Goal: Find specific page/section: Find specific page/section

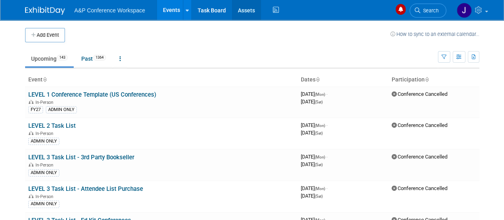
click at [244, 7] on link "Assets" at bounding box center [246, 10] width 29 height 20
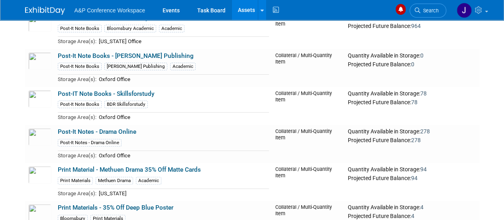
scroll to position [15428, 0]
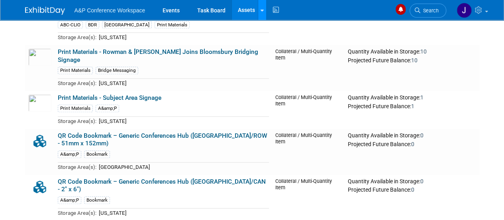
click at [261, 7] on div at bounding box center [262, 10] width 3 height 8
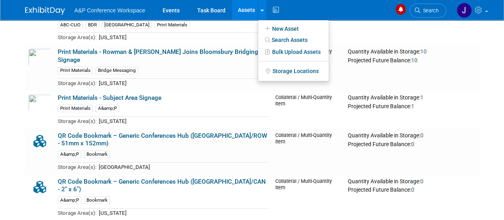
click at [326, 8] on div "A&P Conference Workspace Events Task Board Assets New Asset Search Assets Bulk …" at bounding box center [252, 10] width 454 height 20
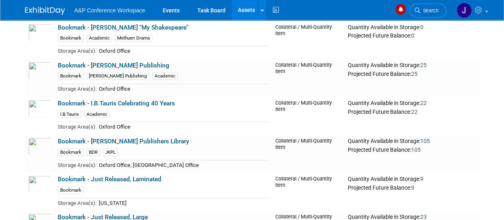
scroll to position [5432, 0]
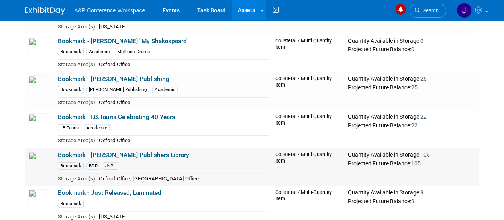
drag, startPoint x: 119, startPoint y: 125, endPoint x: 131, endPoint y: 128, distance: 12.4
click at [119, 173] on td "Oxford Office, NY Office" at bounding box center [182, 177] width 173 height 9
click at [247, 10] on link "Assets" at bounding box center [246, 10] width 29 height 20
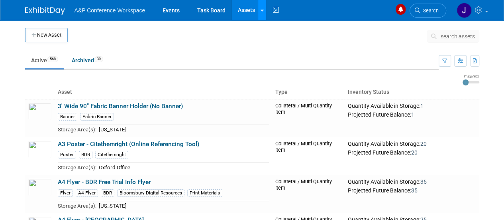
click at [262, 11] on icon at bounding box center [262, 10] width 3 height 5
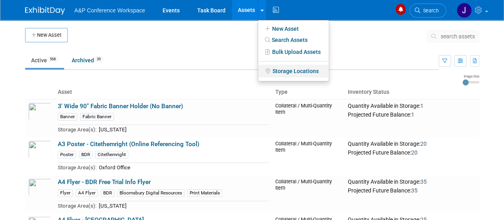
click at [285, 72] on link "Storage Locations" at bounding box center [293, 71] width 71 height 13
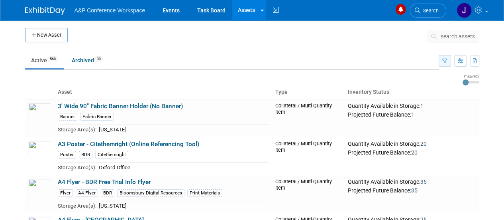
click at [446, 61] on icon "button" at bounding box center [445, 61] width 5 height 5
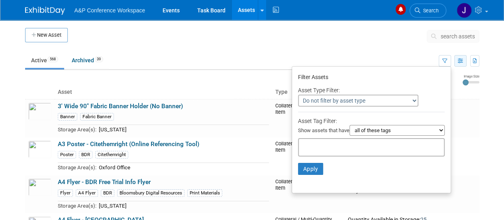
click at [462, 60] on icon "button" at bounding box center [460, 61] width 5 height 5
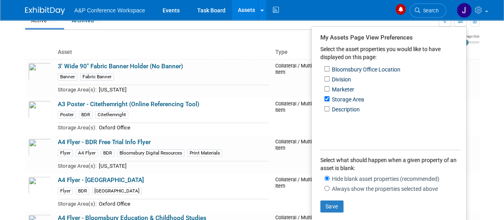
scroll to position [40, 0]
drag, startPoint x: 488, startPoint y: 81, endPoint x: 494, endPoint y: 81, distance: 6.4
click at [489, 82] on body "A&P Conference Workspace Events Task Board Assets New Asset Search Assets Bulk …" at bounding box center [252, 70] width 504 height 220
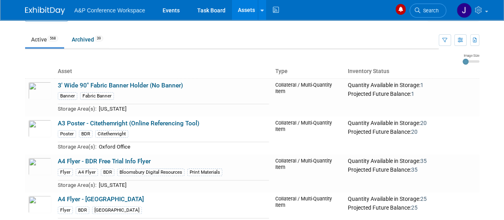
scroll to position [0, 0]
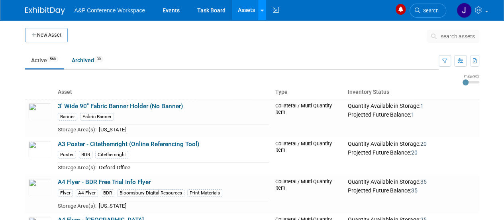
click at [262, 8] on icon at bounding box center [262, 10] width 3 height 5
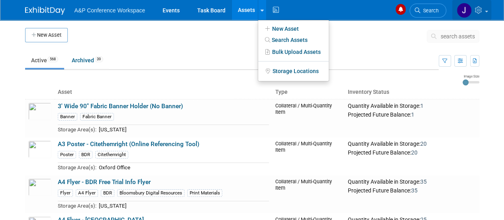
click at [488, 11] on span at bounding box center [486, 12] width 3 height 2
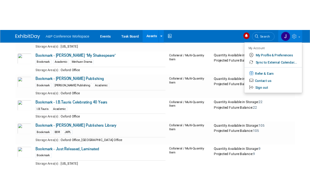
scroll to position [5422, 0]
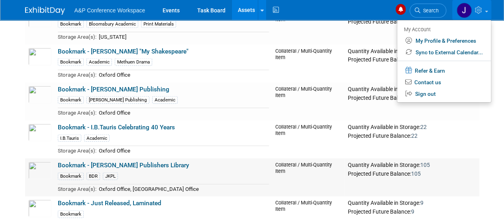
click at [90, 161] on link "Bookmark - [PERSON_NAME] Publishers Library" at bounding box center [124, 164] width 132 height 7
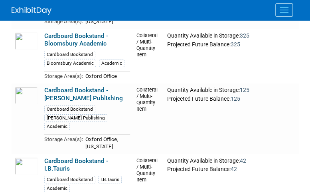
scroll to position [12956, 0]
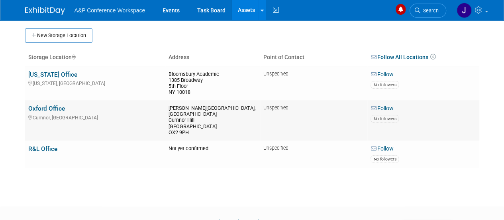
click at [41, 106] on link "Oxford Office" at bounding box center [46, 108] width 37 height 7
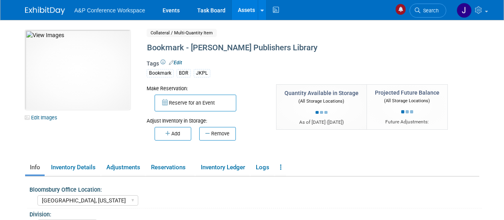
select select "[GEOGRAPHIC_DATA], [US_STATE]"
select select "BDR - Libraries"
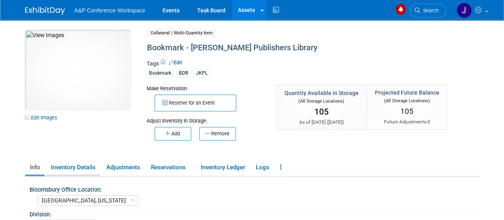
click at [65, 167] on link "Inventory Details" at bounding box center [73, 167] width 54 height 14
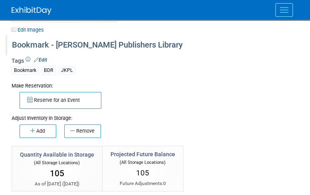
scroll to position [80, 0]
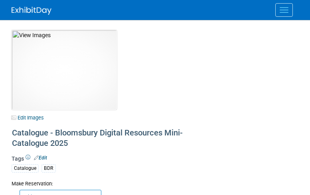
select select "[GEOGRAPHIC_DATA], [US_STATE]"
select select "BDR - Libraries"
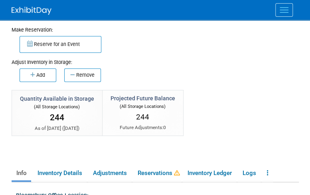
scroll to position [159, 0]
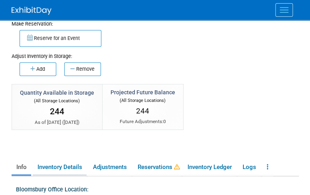
click at [59, 168] on link "Inventory Details" at bounding box center [60, 167] width 54 height 14
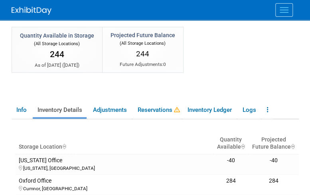
scroll to position [279, 0]
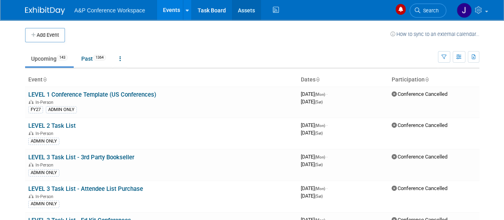
click at [254, 9] on link "Assets" at bounding box center [246, 10] width 29 height 20
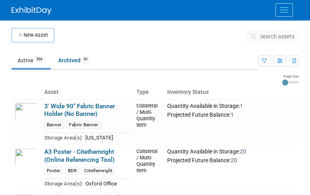
click at [275, 35] on span "search assets" at bounding box center [277, 36] width 34 height 6
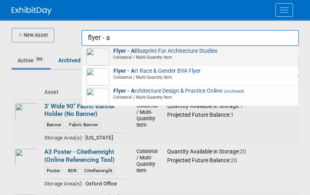
click at [159, 56] on span "Collateral / Multi-Quantity Item" at bounding box center [191, 57] width 205 height 6
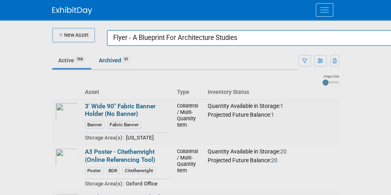
click at [247, 39] on input "Flyer - A Blueprint For Architecture Studies" at bounding box center [255, 38] width 297 height 16
drag, startPoint x: 229, startPoint y: 38, endPoint x: 23, endPoint y: 37, distance: 206.1
click at [23, 37] on body "A&P Conference Workspace Events Task Board Assets New Asset Search Assets Bulk …" at bounding box center [195, 97] width 391 height 195
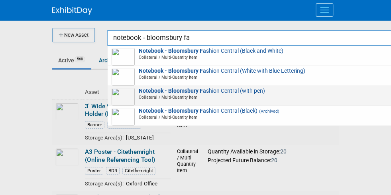
click at [139, 93] on strong "Notebook - Bloomsbury Fa" at bounding box center [172, 90] width 67 height 6
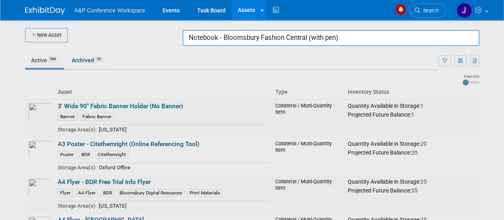
drag, startPoint x: 261, startPoint y: 39, endPoint x: 368, endPoint y: 36, distance: 107.7
click at [368, 36] on input "Notebook - Bloomsbury Fashion Central (with pen)" at bounding box center [331, 38] width 297 height 16
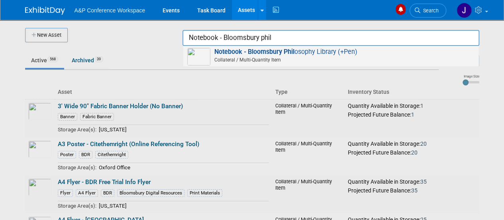
click at [274, 58] on span "Collateral / Multi-Quantity Item" at bounding box center [332, 59] width 285 height 7
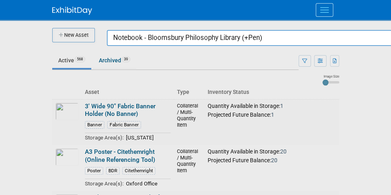
drag, startPoint x: 164, startPoint y: 37, endPoint x: 246, endPoint y: 36, distance: 82.5
click at [246, 36] on input "Notebook - Bloomsbury Philosophy Library (+Pen)" at bounding box center [255, 38] width 297 height 16
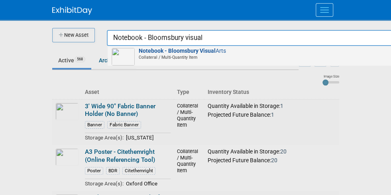
click at [142, 56] on span "Collateral / Multi-Quantity Item" at bounding box center [256, 57] width 285 height 6
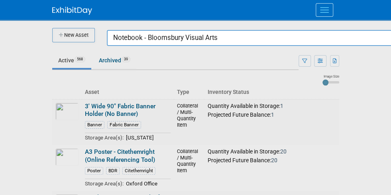
drag, startPoint x: 125, startPoint y: 38, endPoint x: 162, endPoint y: 35, distance: 37.2
click at [162, 35] on input "Notebook - Bloomsbury Visual Arts" at bounding box center [255, 38] width 297 height 16
click at [145, 38] on input "Notebook - Bloomsbury Visual Arts" at bounding box center [255, 38] width 297 height 16
drag, startPoint x: 128, startPoint y: 36, endPoint x: 217, endPoint y: 30, distance: 89.1
click at [217, 30] on input "Notebook - Bloomsbury Visual Arts" at bounding box center [255, 38] width 297 height 16
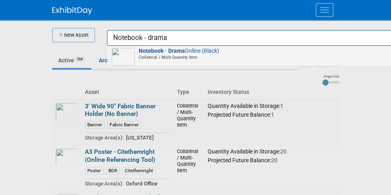
click at [167, 51] on span "Notebook - Drama Online (Black) Collateral / Multi-Quantity Item" at bounding box center [255, 54] width 287 height 13
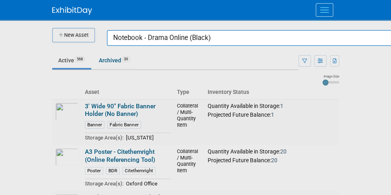
drag, startPoint x: 199, startPoint y: 37, endPoint x: 44, endPoint y: 32, distance: 155.2
click at [45, 32] on body "A&P Conference Workspace Events Task Board Assets New Asset Search Assets Bulk …" at bounding box center [195, 97] width 391 height 195
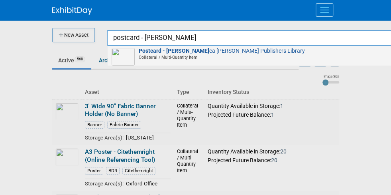
click at [143, 56] on span "Collateral / Multi-Quantity Item" at bounding box center [256, 57] width 285 height 6
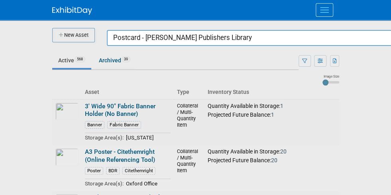
drag, startPoint x: 242, startPoint y: 41, endPoint x: 36, endPoint y: 36, distance: 205.8
click at [36, 36] on body "A&P Conference Workspace Events Task Board Assets New Asset Search Assets Bulk …" at bounding box center [195, 97] width 391 height 195
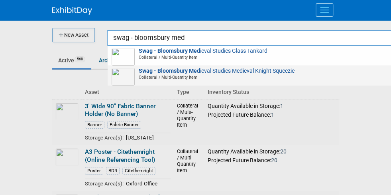
click at [148, 76] on span "Collateral / Multi-Quantity Item" at bounding box center [256, 77] width 285 height 6
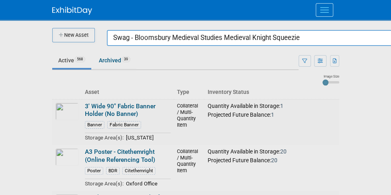
drag, startPoint x: 294, startPoint y: 37, endPoint x: 6, endPoint y: 29, distance: 287.9
click at [13, 31] on body "A&P Conference Workspace Events Task Board Assets New Asset Search Assets Bulk …" at bounding box center [195, 97] width 391 height 195
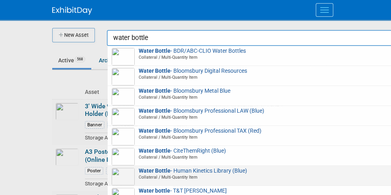
click at [177, 176] on span "Collateral / Multi-Quantity Item" at bounding box center [256, 177] width 285 height 6
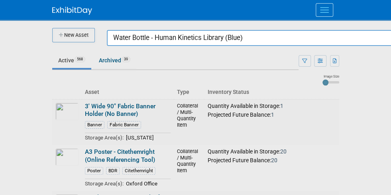
drag, startPoint x: 239, startPoint y: 39, endPoint x: 79, endPoint y: 36, distance: 160.3
click at [79, 36] on body "A&P Conference Workspace Events Task Board Assets New Asset Search Assets Bulk …" at bounding box center [195, 97] width 391 height 195
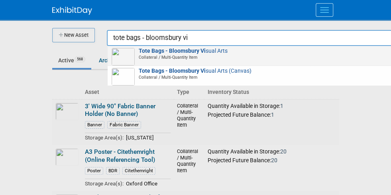
click at [151, 55] on span "Collateral / Multi-Quantity Item" at bounding box center [256, 57] width 285 height 6
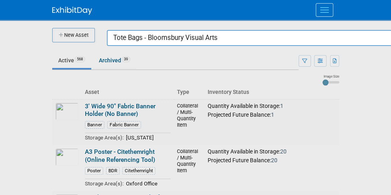
drag, startPoint x: 210, startPoint y: 38, endPoint x: 45, endPoint y: 36, distance: 165.9
click at [45, 36] on body "A&P Conference Workspace Events Task Board Assets New Asset Search Assets Bulk …" at bounding box center [195, 97] width 391 height 195
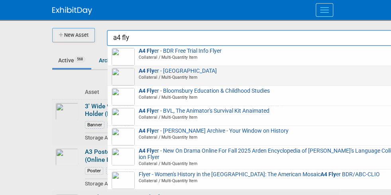
click at [127, 77] on span "Collateral / Multi-Quantity Item" at bounding box center [256, 77] width 285 height 6
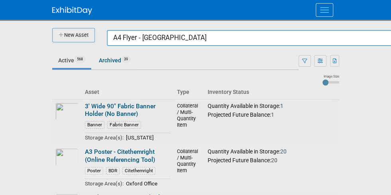
drag, startPoint x: 122, startPoint y: 39, endPoint x: 215, endPoint y: 35, distance: 93.7
click at [213, 36] on input "A4 Flyer - [GEOGRAPHIC_DATA]" at bounding box center [255, 38] width 297 height 16
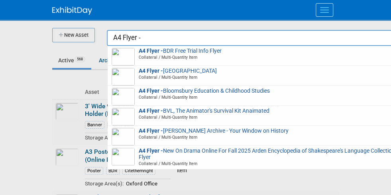
click at [157, 93] on span "A4 Flyer - Bloomsbury Education & Childhood Studies Collateral / Multi-Quantity…" at bounding box center [255, 94] width 287 height 13
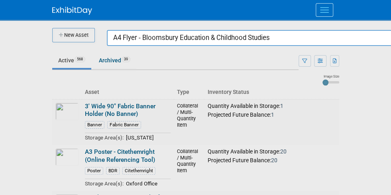
drag, startPoint x: 258, startPoint y: 38, endPoint x: 79, endPoint y: 33, distance: 179.5
click at [80, 33] on body "A&P Conference Workspace Events Task Board Assets New Asset Search Assets Bulk …" at bounding box center [195, 97] width 391 height 195
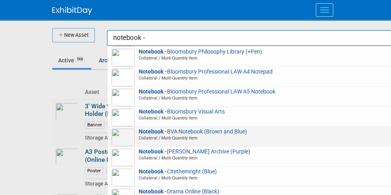
scroll to position [159, 0]
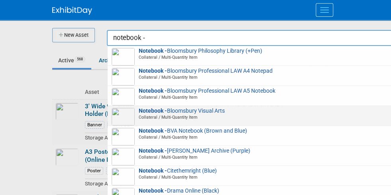
click at [162, 111] on span "Notebook - Bloomsbury Visual Arts Collateral / Multi-Quantity Item" at bounding box center [255, 114] width 287 height 13
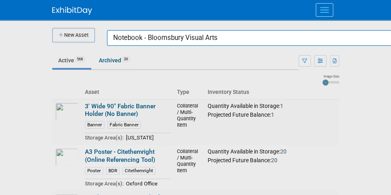
drag, startPoint x: 127, startPoint y: 35, endPoint x: 241, endPoint y: 41, distance: 114.5
click at [241, 41] on input "Notebook - Bloomsbury Visual Arts" at bounding box center [255, 38] width 297 height 16
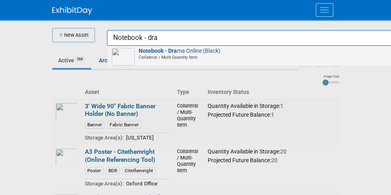
click at [169, 51] on span "Notebook - Dra ma Online (Black) Collateral / Multi-Quantity Item" at bounding box center [255, 54] width 287 height 13
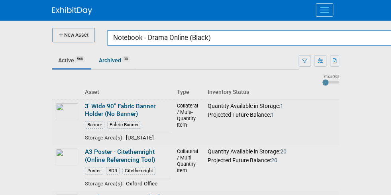
drag, startPoint x: 159, startPoint y: 37, endPoint x: 262, endPoint y: 41, distance: 102.9
click at [262, 41] on input "Notebook - Drama Online (Black)" at bounding box center [255, 38] width 297 height 16
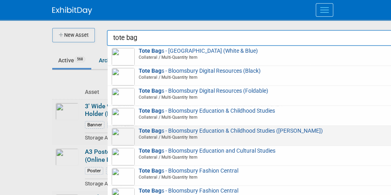
click at [152, 130] on span "Tote Bag s - Bloomsbury Education & Childhood Studies (Sheer White) Collateral …" at bounding box center [255, 134] width 287 height 13
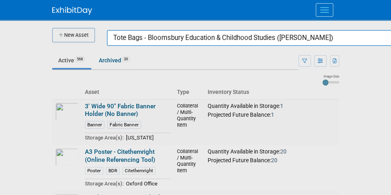
drag, startPoint x: 128, startPoint y: 39, endPoint x: 324, endPoint y: 39, distance: 196.1
click at [324, 39] on input "Tote Bags - Bloomsbury Education & Childhood Studies ([PERSON_NAME])" at bounding box center [255, 38] width 297 height 16
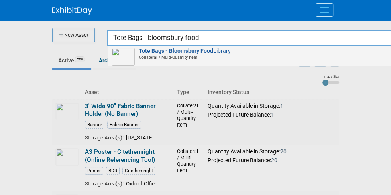
click at [149, 53] on strong "Tote Bags - Bloomsbury Food" at bounding box center [176, 50] width 75 height 6
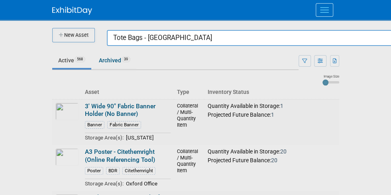
drag, startPoint x: 128, startPoint y: 34, endPoint x: 234, endPoint y: 40, distance: 105.4
click at [234, 40] on input "Tote Bags - [GEOGRAPHIC_DATA]" at bounding box center [255, 38] width 297 height 16
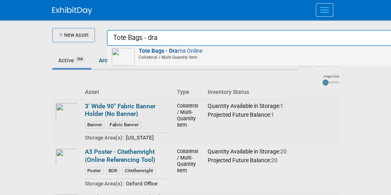
click at [183, 55] on span "Collateral / Multi-Quantity Item" at bounding box center [256, 57] width 285 height 6
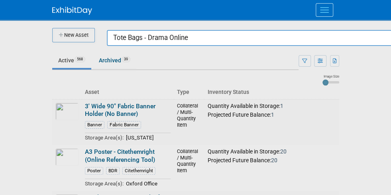
drag, startPoint x: 128, startPoint y: 41, endPoint x: 182, endPoint y: 43, distance: 54.6
click at [183, 41] on input "Tote Bags - Drama Online" at bounding box center [255, 38] width 297 height 16
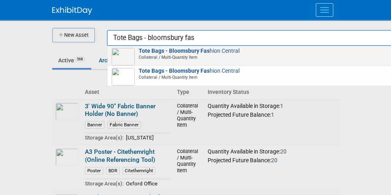
click at [126, 55] on span "Collateral / Multi-Quantity Item" at bounding box center [256, 57] width 285 height 6
type input "Tote Bags - Bloomsbury Fashion Central"
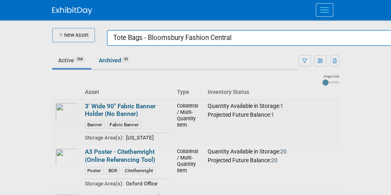
click at [240, 38] on input "Tote Bags - Bloomsbury Fashion Central" at bounding box center [255, 38] width 297 height 16
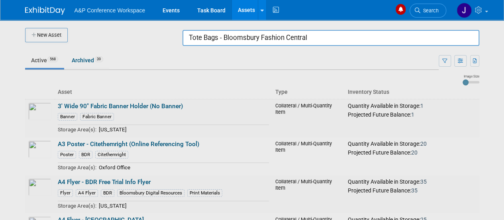
click at [253, 11] on link "Assets" at bounding box center [246, 10] width 29 height 20
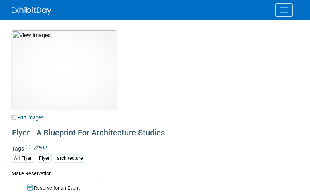
select select "[GEOGRAPHIC_DATA], [US_STATE]"
select select "BDR - Libraries"
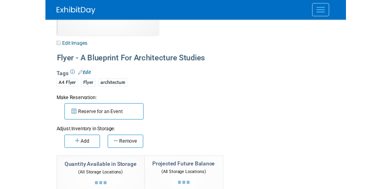
scroll to position [80, 0]
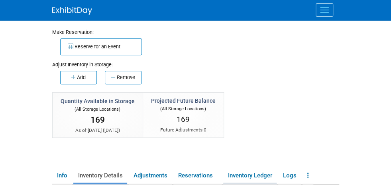
scroll to position [120, 0]
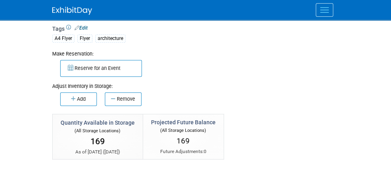
click at [309, 164] on div "10031442-10722270-587c344e-b3ff-4d92-a2f2-2171779e0c50.jpg Edit Images Collater…" at bounding box center [195, 109] width 299 height 418
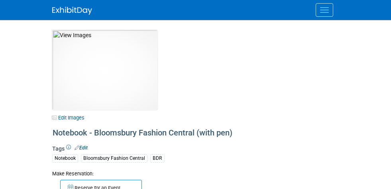
select select "[GEOGRAPHIC_DATA], [US_STATE]"
select select "A&P"
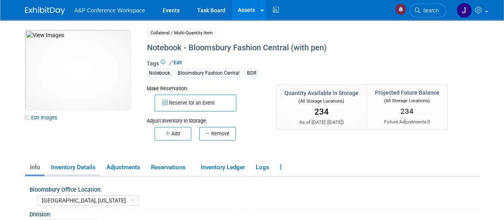
drag, startPoint x: 69, startPoint y: 165, endPoint x: 75, endPoint y: 164, distance: 5.3
click at [69, 165] on link "Inventory Details" at bounding box center [73, 167] width 54 height 14
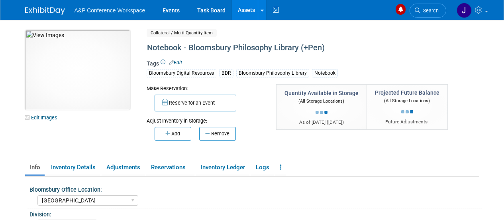
select select "[GEOGRAPHIC_DATA]"
select select "BDR - Libraries"
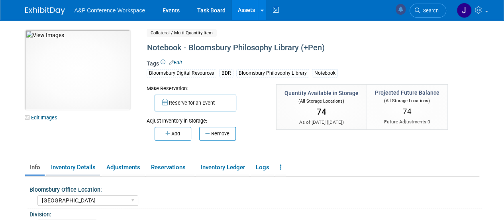
click at [79, 166] on link "Inventory Details" at bounding box center [73, 167] width 54 height 14
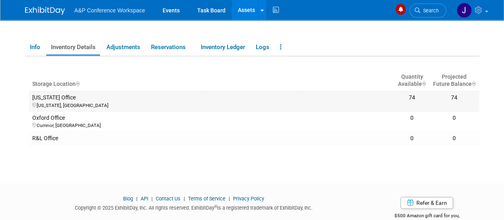
scroll to position [98, 0]
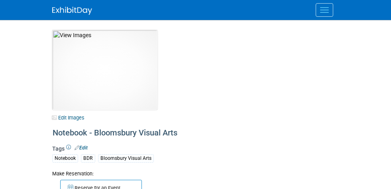
select select "[GEOGRAPHIC_DATA], [US_STATE]"
select select "BDR - Libraries"
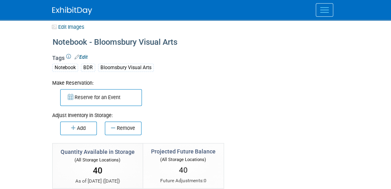
scroll to position [80, 0]
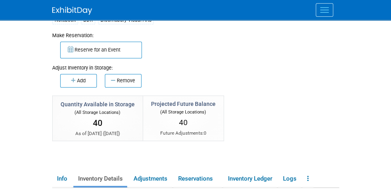
scroll to position [159, 0]
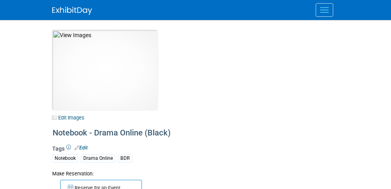
select select "[GEOGRAPHIC_DATA], [US_STATE]"
select select "BDR - Libraries"
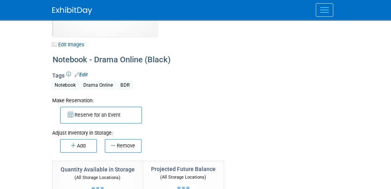
scroll to position [80, 0]
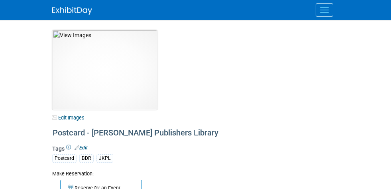
select select "[GEOGRAPHIC_DATA], [US_STATE]"
select select "BDR - Libraries"
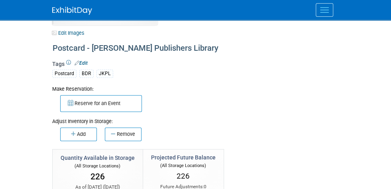
scroll to position [102, 0]
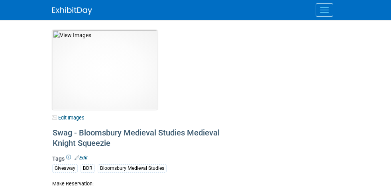
select select "[GEOGRAPHIC_DATA], [US_STATE]"
select select "BDR - Libraries"
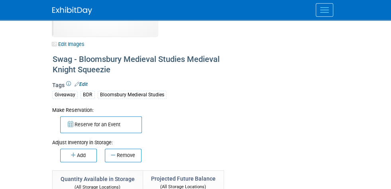
scroll to position [80, 0]
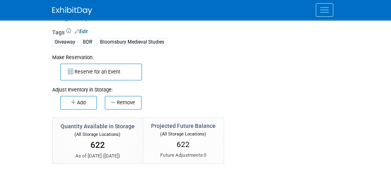
scroll to position [159, 0]
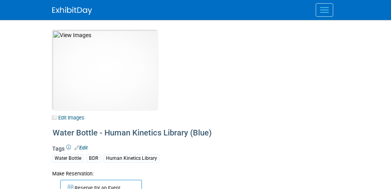
select select "[US_STATE]"
select select "BDR - Libraries"
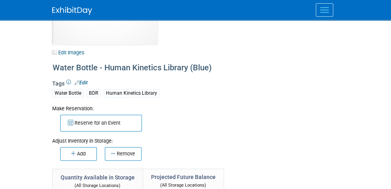
scroll to position [120, 0]
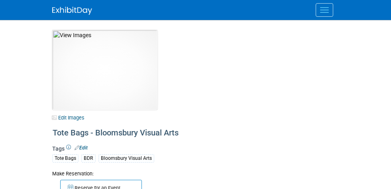
select select "[GEOGRAPHIC_DATA], [US_STATE]"
select select "A&P"
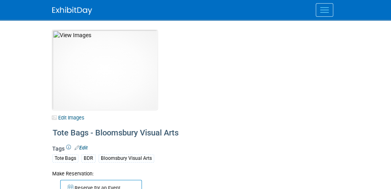
drag, startPoint x: 55, startPoint y: 167, endPoint x: 59, endPoint y: 165, distance: 5.2
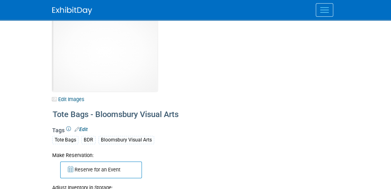
scroll to position [120, 0]
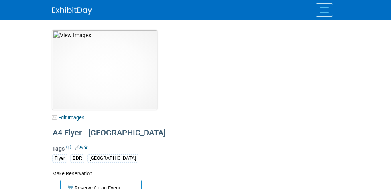
select select "[GEOGRAPHIC_DATA]"
select select "BDR - Libraries"
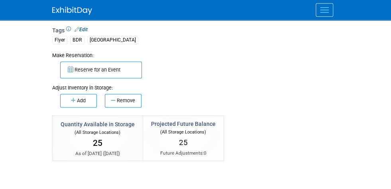
scroll to position [120, 0]
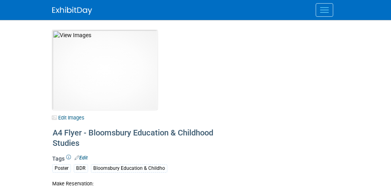
select select "[GEOGRAPHIC_DATA]"
select select "BDR - Libraries"
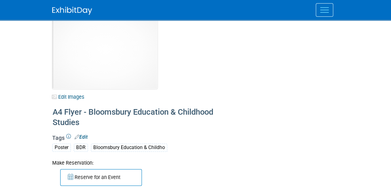
scroll to position [102, 0]
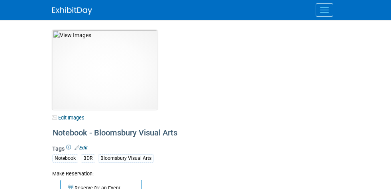
select select "[GEOGRAPHIC_DATA], [US_STATE]"
select select "BDR - Libraries"
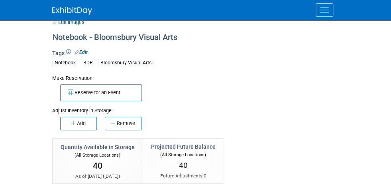
scroll to position [102, 0]
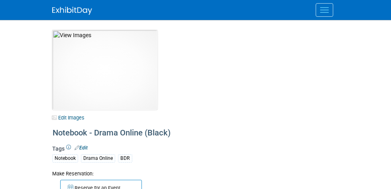
select select "[GEOGRAPHIC_DATA], [US_STATE]"
select select "BDR - Libraries"
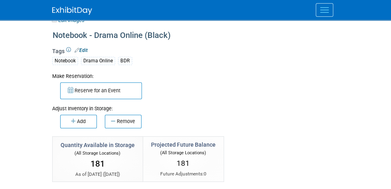
scroll to position [120, 0]
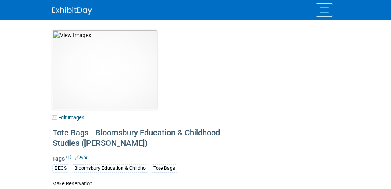
select select "[US_STATE]"
select select "BDR - Libraries"
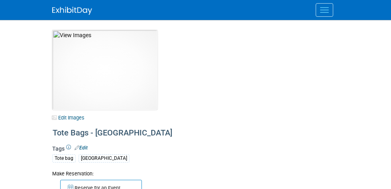
select select "[GEOGRAPHIC_DATA]"
select select "BDR - Libraries"
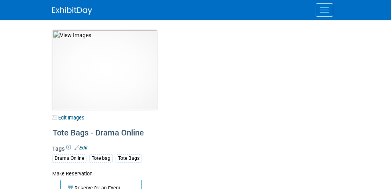
select select "[GEOGRAPHIC_DATA], [US_STATE]"
select select "BDR - Libraries"
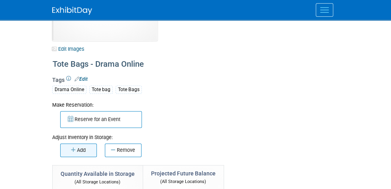
scroll to position [23, 0]
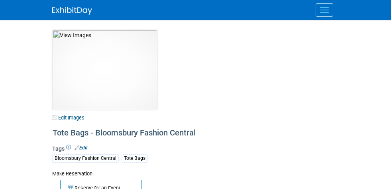
select select "[US_STATE]"
select select "BDR - Libraries"
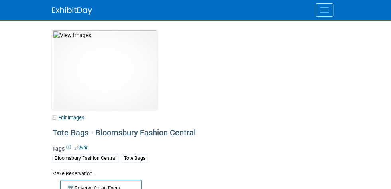
scroll to position [40, 0]
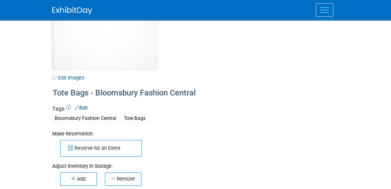
drag, startPoint x: 49, startPoint y: 124, endPoint x: 59, endPoint y: 124, distance: 10.4
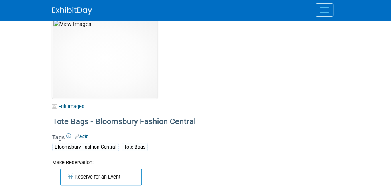
scroll to position [0, 0]
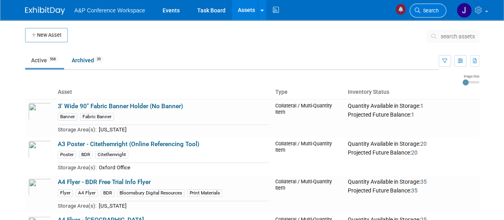
click at [431, 10] on span "Search" at bounding box center [430, 11] width 18 height 6
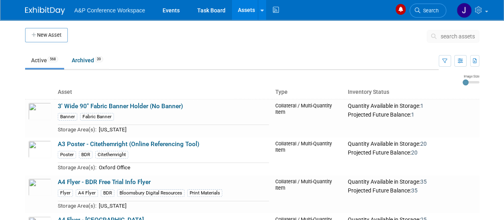
click at [448, 37] on span "search assets" at bounding box center [458, 36] width 34 height 6
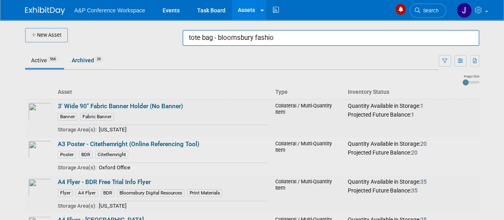
type input "tote bag - bloomsbury fashion"
click at [291, 39] on input "tote bag - bloomsbury fashion" at bounding box center [331, 38] width 297 height 16
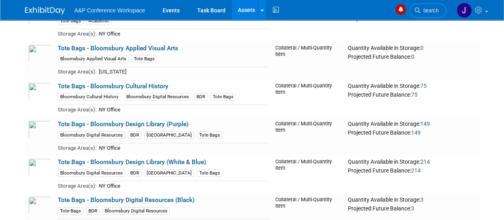
scroll to position [20881, 0]
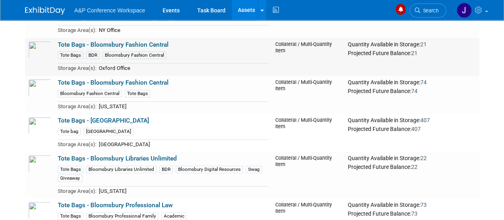
scroll to position [21200, 0]
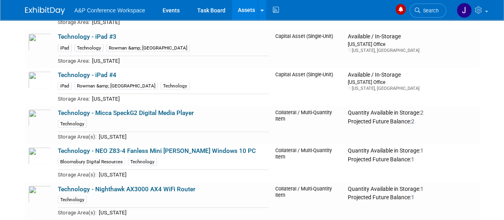
scroll to position [20362, 0]
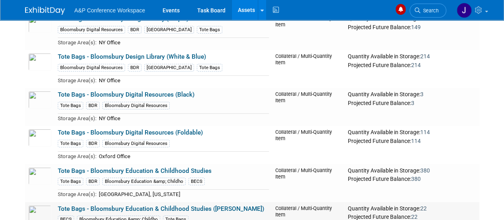
scroll to position [21000, 0]
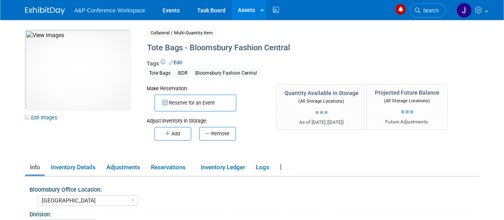
select select "[GEOGRAPHIC_DATA]"
select select "BDR - Libraries"
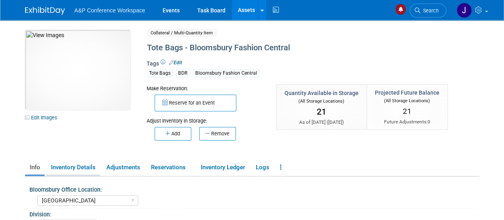
click at [69, 169] on link "Inventory Details" at bounding box center [73, 167] width 54 height 14
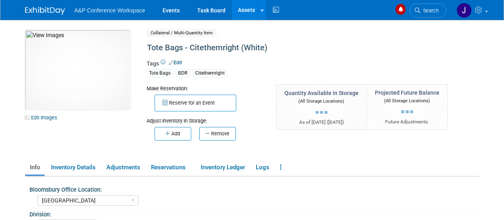
select select "[GEOGRAPHIC_DATA]"
select select "BDR - Libraries"
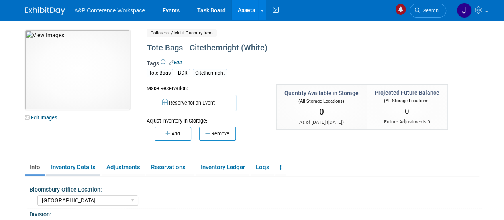
click at [75, 167] on link "Inventory Details" at bounding box center [73, 167] width 54 height 14
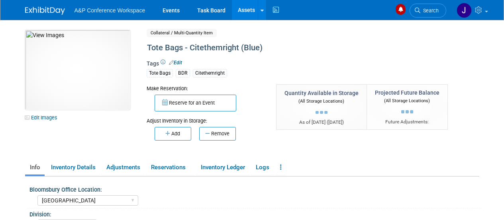
select select "[GEOGRAPHIC_DATA]"
select select "BDR - Libraries"
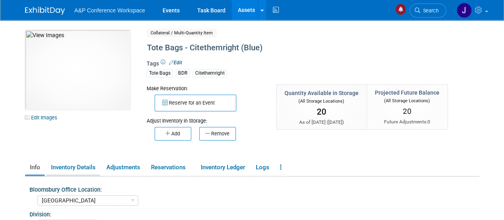
click at [70, 167] on link "Inventory Details" at bounding box center [73, 167] width 54 height 14
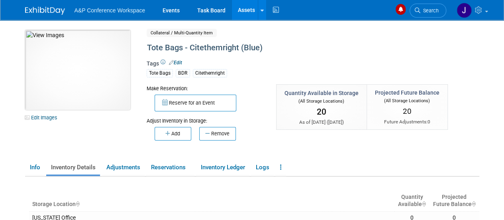
click at [84, 87] on img at bounding box center [77, 70] width 105 height 80
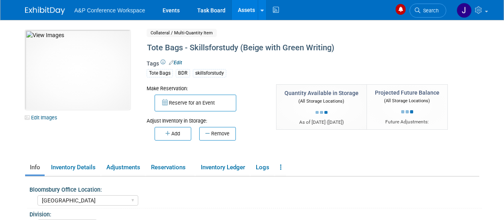
select select "[GEOGRAPHIC_DATA]"
select select "BDR - Libraries"
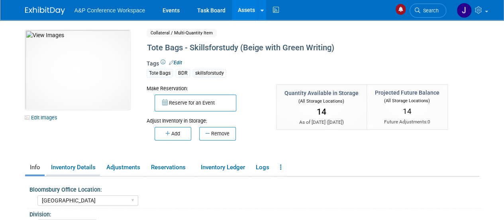
click at [69, 165] on link "Inventory Details" at bounding box center [73, 167] width 54 height 14
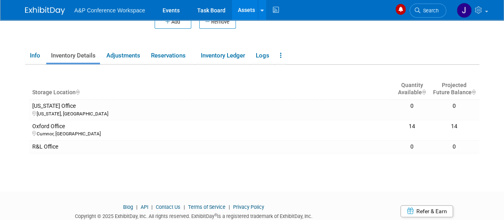
scroll to position [120, 0]
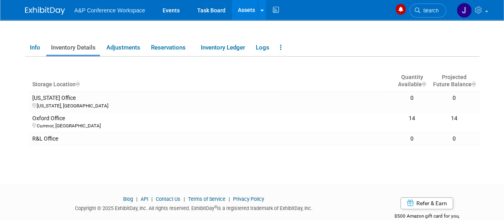
click at [53, 184] on footer "Blog | API | Contact Us | Terms of Service | Privacy Policy Copyright © 2025 Ex…" at bounding box center [252, 211] width 504 height 56
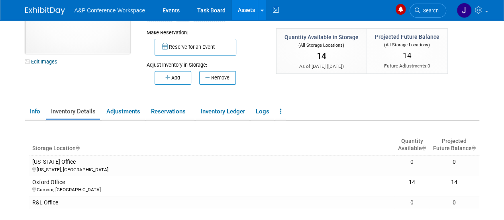
scroll to position [0, 0]
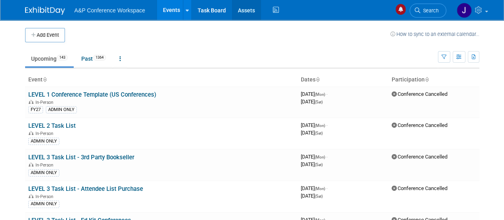
click at [250, 7] on link "Assets" at bounding box center [246, 10] width 29 height 20
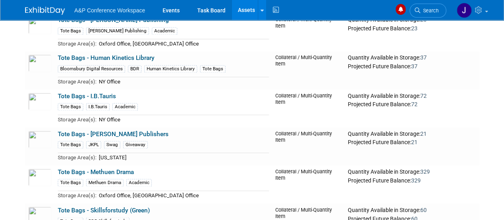
scroll to position [21688, 0]
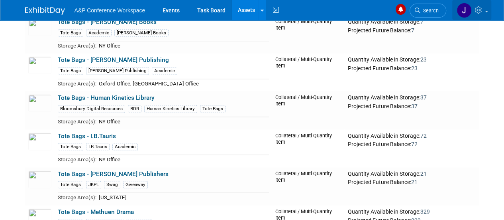
click at [462, 8] on img at bounding box center [464, 10] width 15 height 15
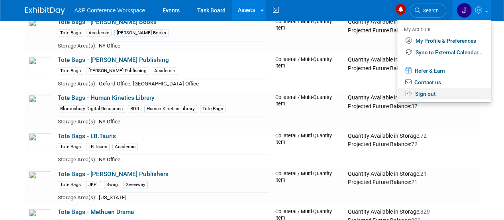
click at [429, 92] on link "Sign out" at bounding box center [444, 94] width 94 height 12
